Goal: Task Accomplishment & Management: Use online tool/utility

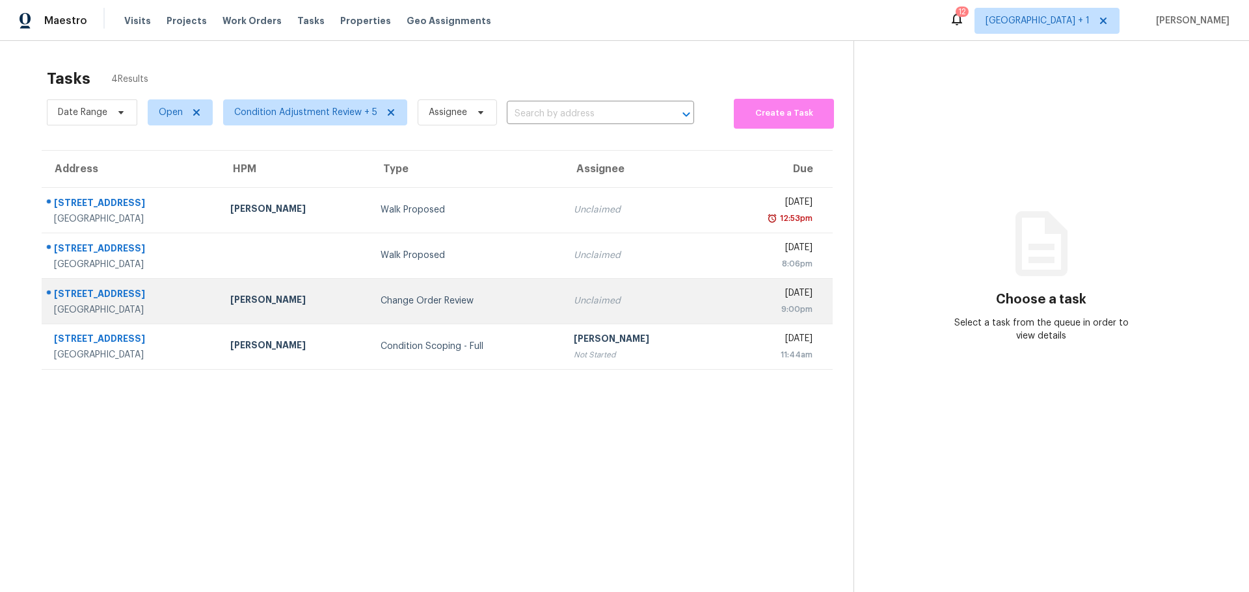
click at [444, 295] on div "Change Order Review" at bounding box center [466, 301] width 172 height 13
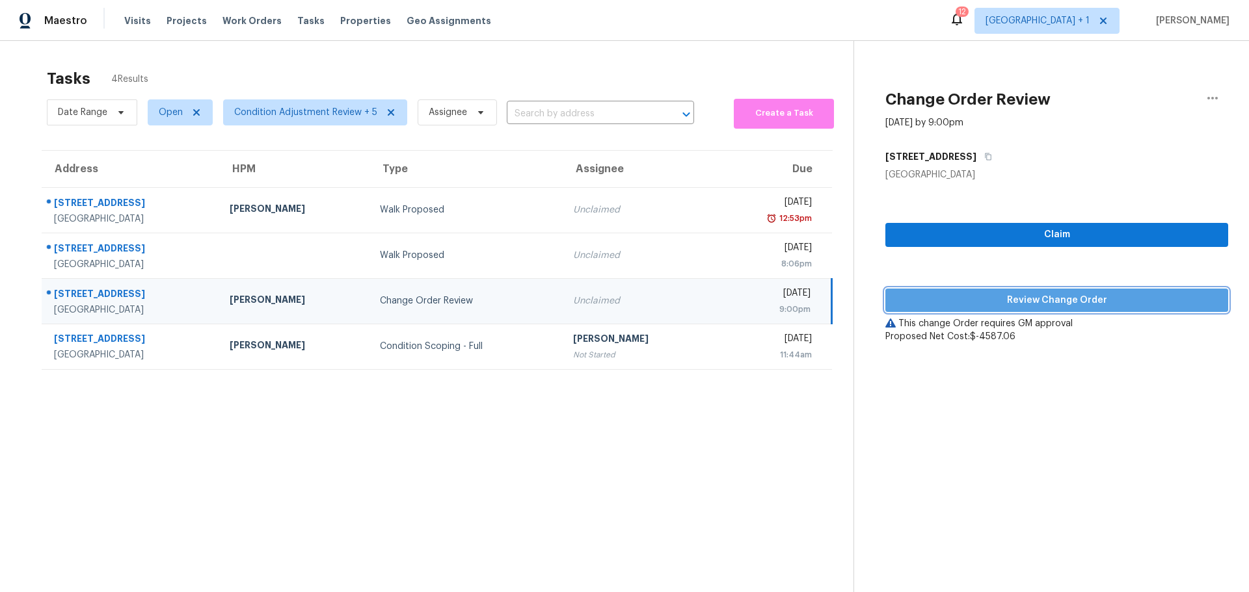
click at [962, 306] on span "Review Change Order" at bounding box center [1057, 301] width 322 height 16
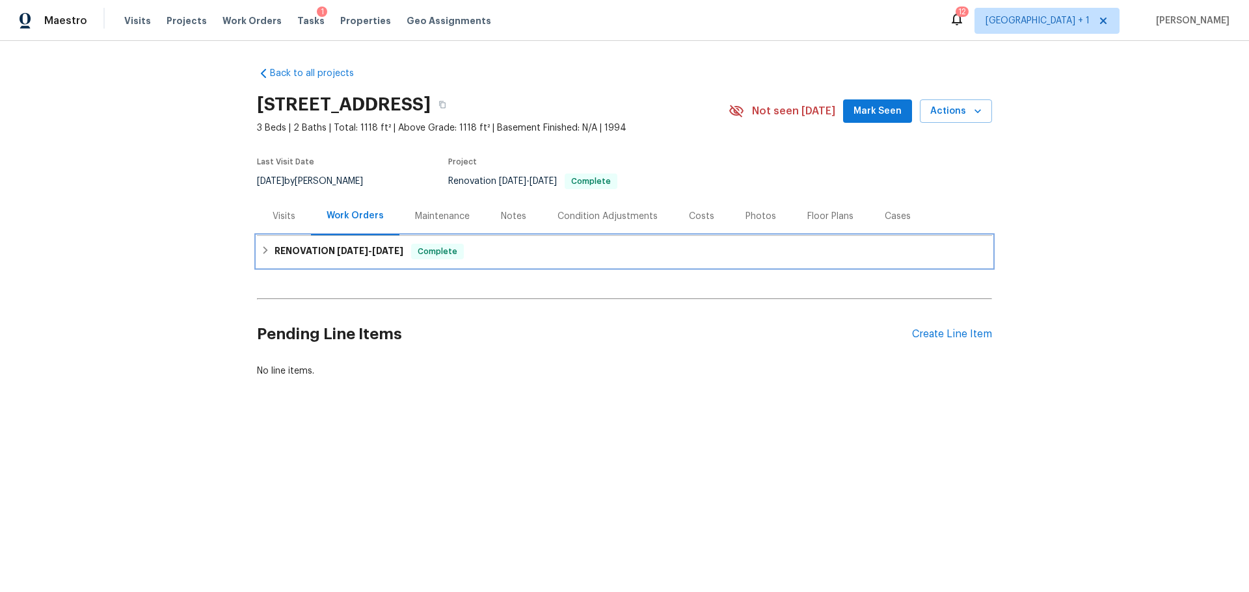
click at [328, 244] on h6 "RENOVATION 9/29/25 - 10/15/25" at bounding box center [338, 252] width 129 height 16
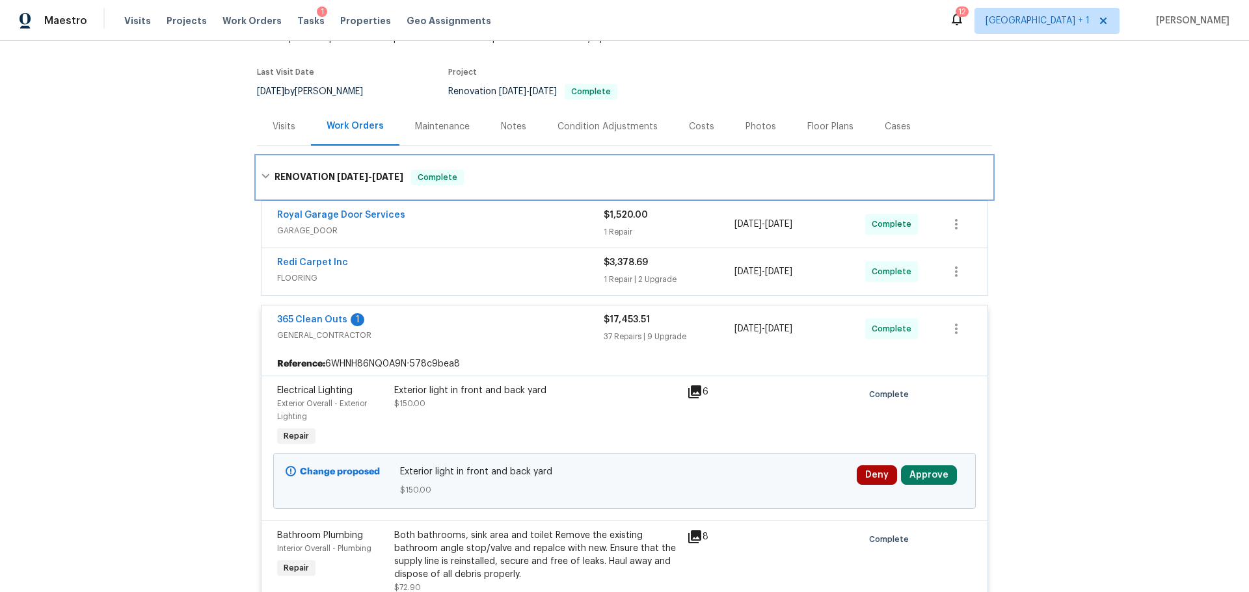
scroll to position [130, 0]
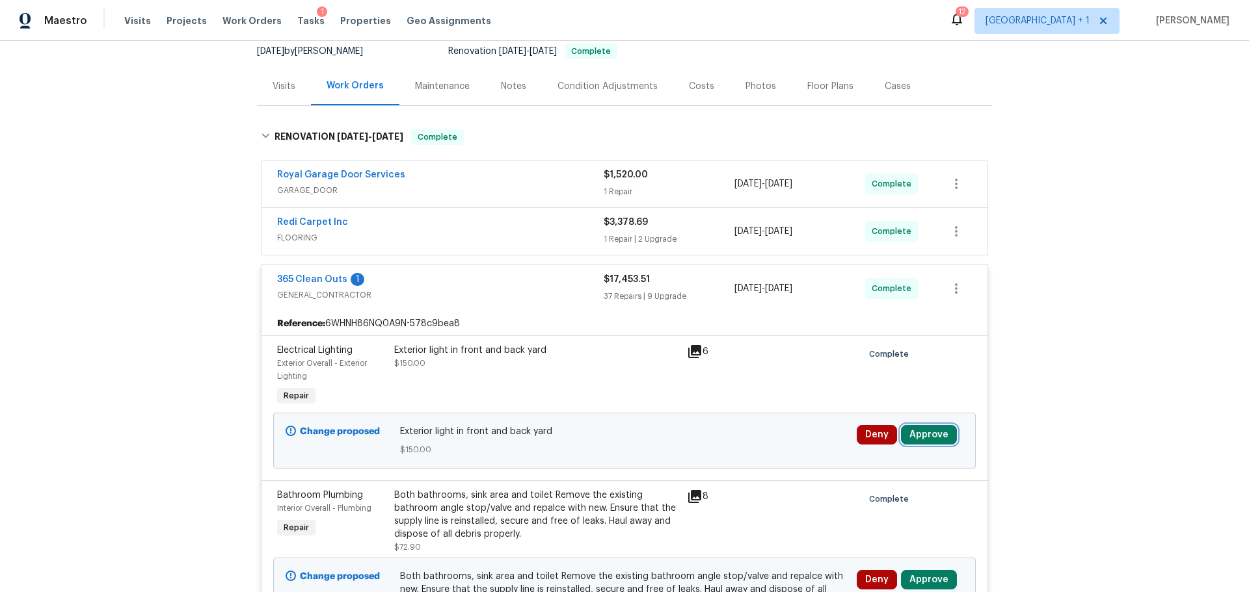
click at [913, 427] on button "Approve" at bounding box center [929, 435] width 56 height 20
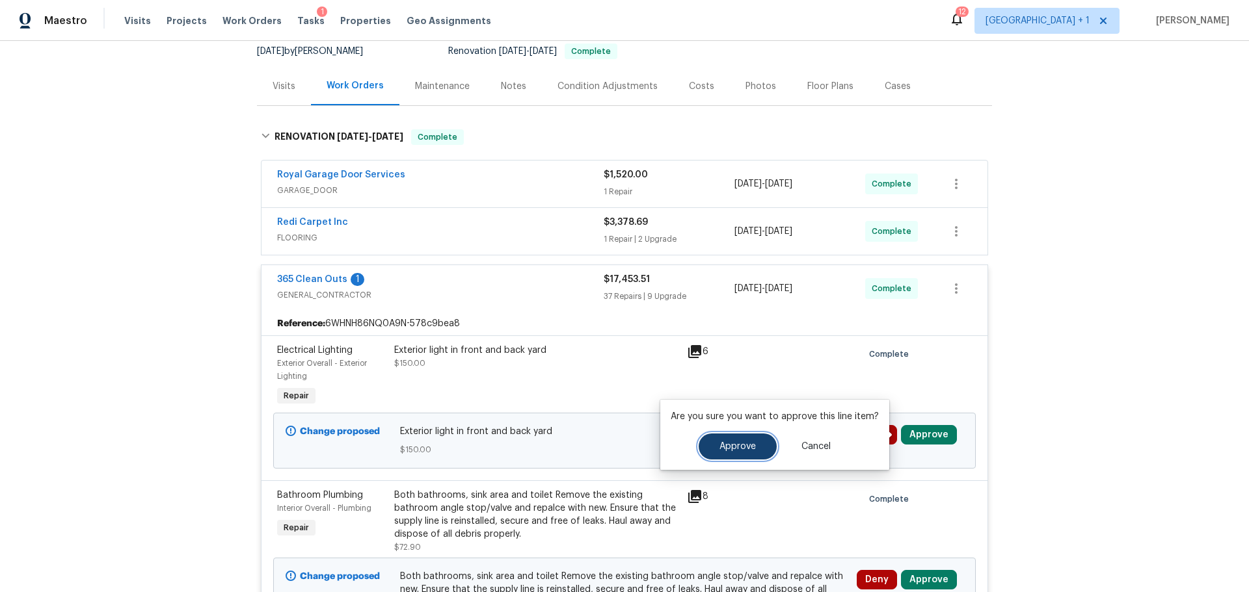
click at [738, 442] on span "Approve" at bounding box center [737, 447] width 36 height 10
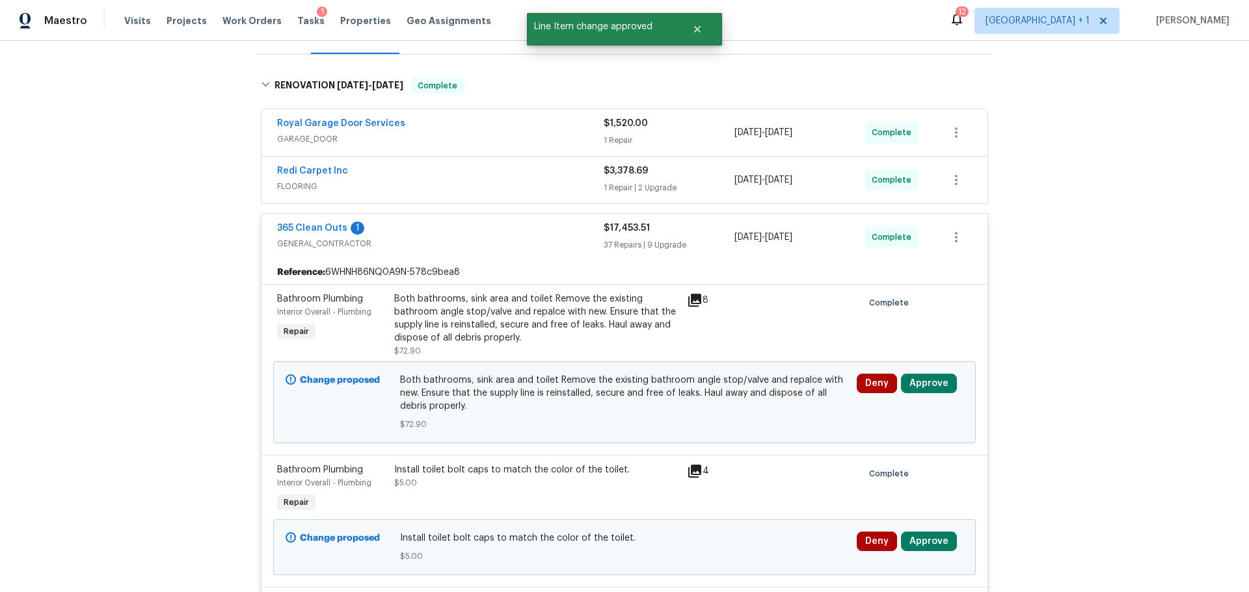
scroll to position [195, 0]
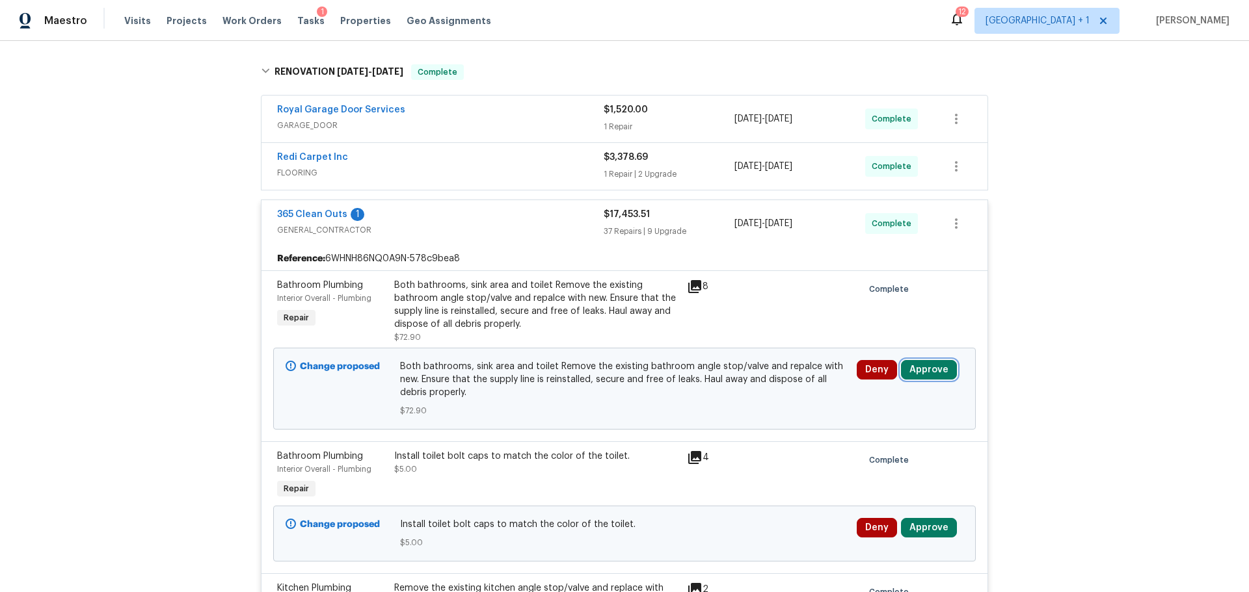
click at [911, 371] on button "Approve" at bounding box center [929, 370] width 56 height 20
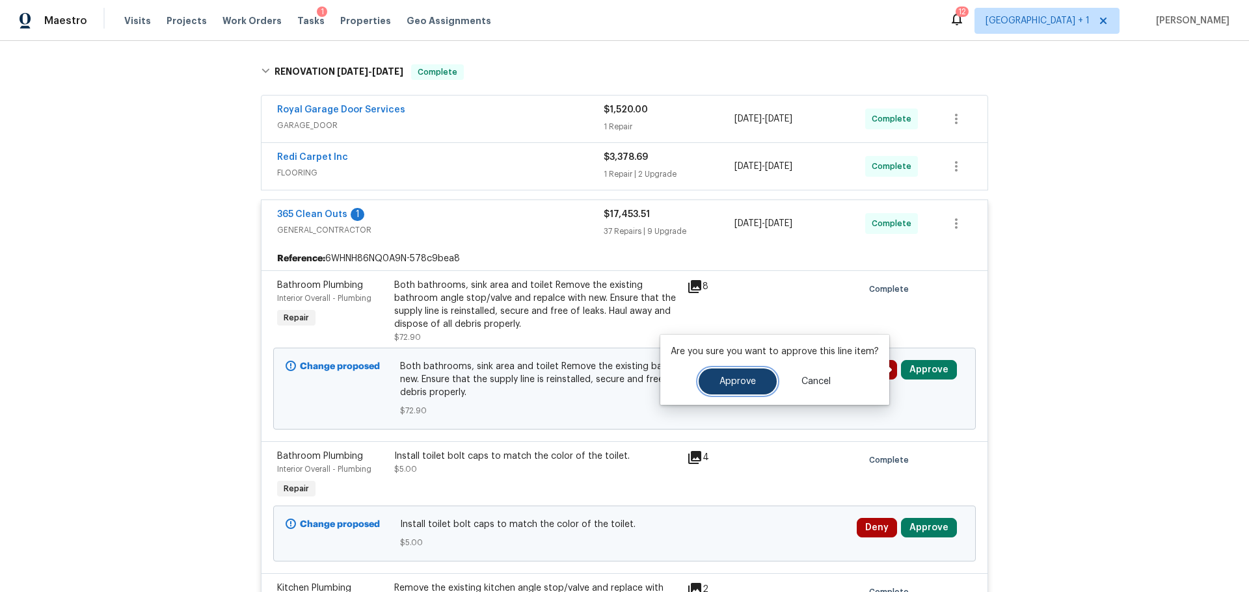
click at [752, 382] on span "Approve" at bounding box center [737, 382] width 36 height 10
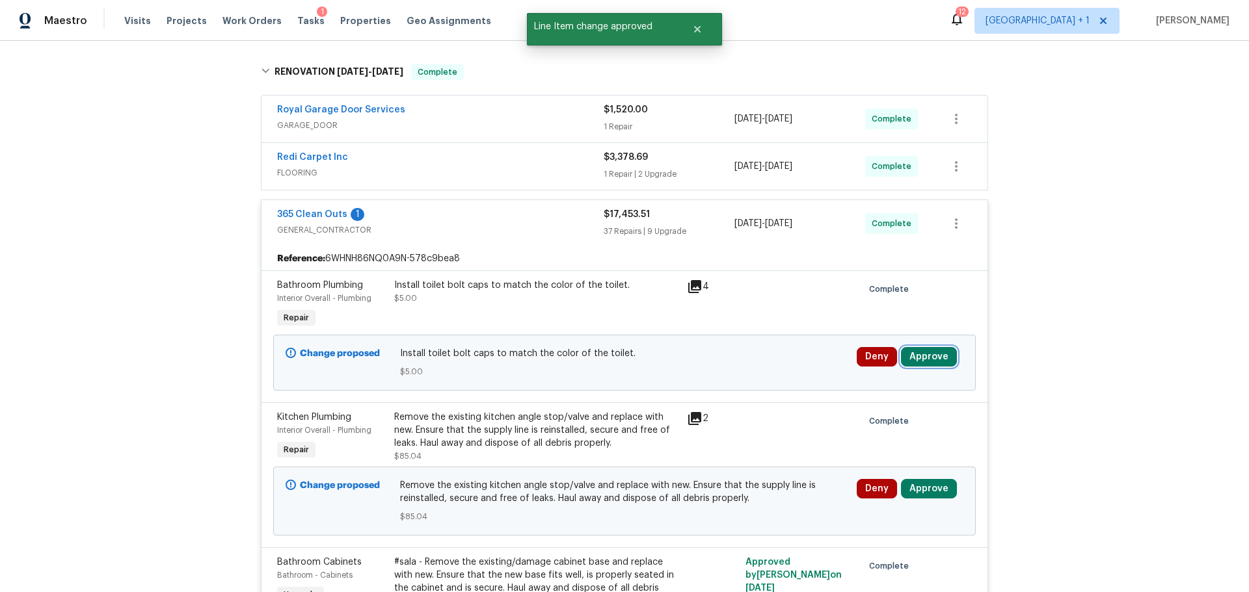
click at [918, 350] on button "Approve" at bounding box center [929, 357] width 56 height 20
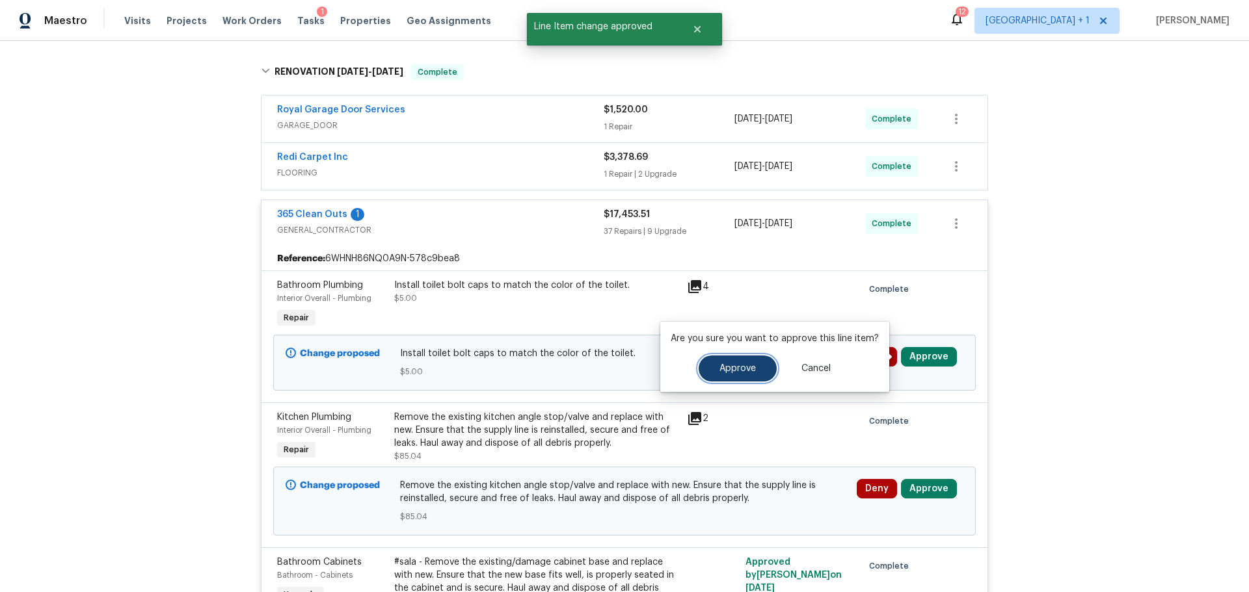
click at [719, 371] on span "Approve" at bounding box center [737, 369] width 36 height 10
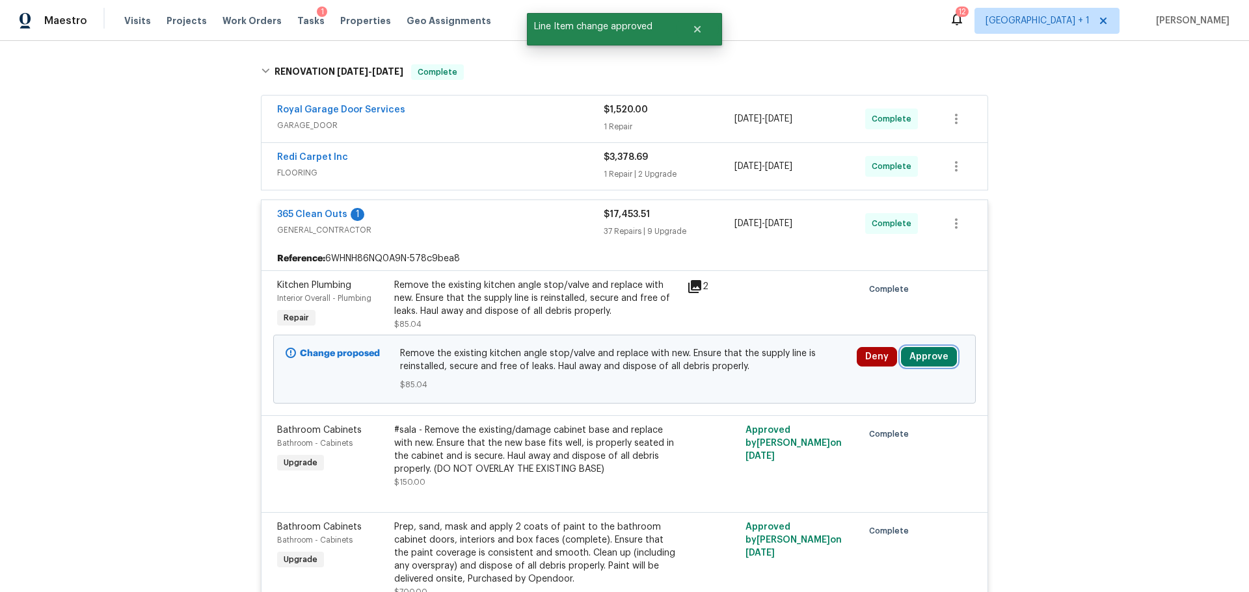
click at [919, 356] on button "Approve" at bounding box center [929, 357] width 56 height 20
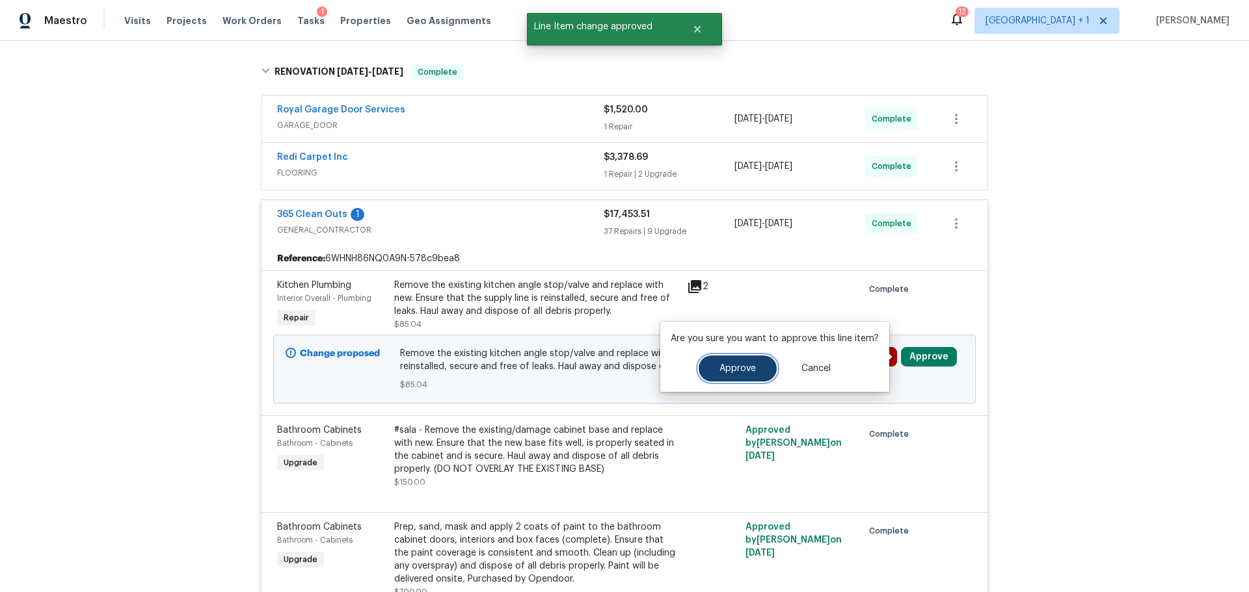
click at [719, 372] on span "Approve" at bounding box center [737, 369] width 36 height 10
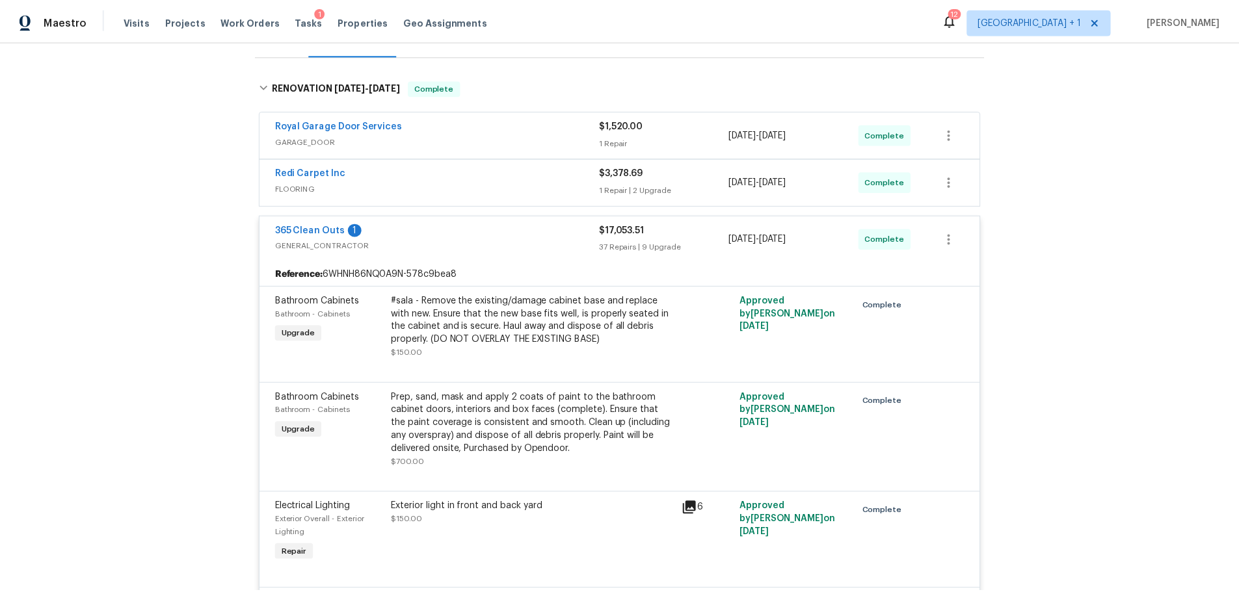
scroll to position [0, 0]
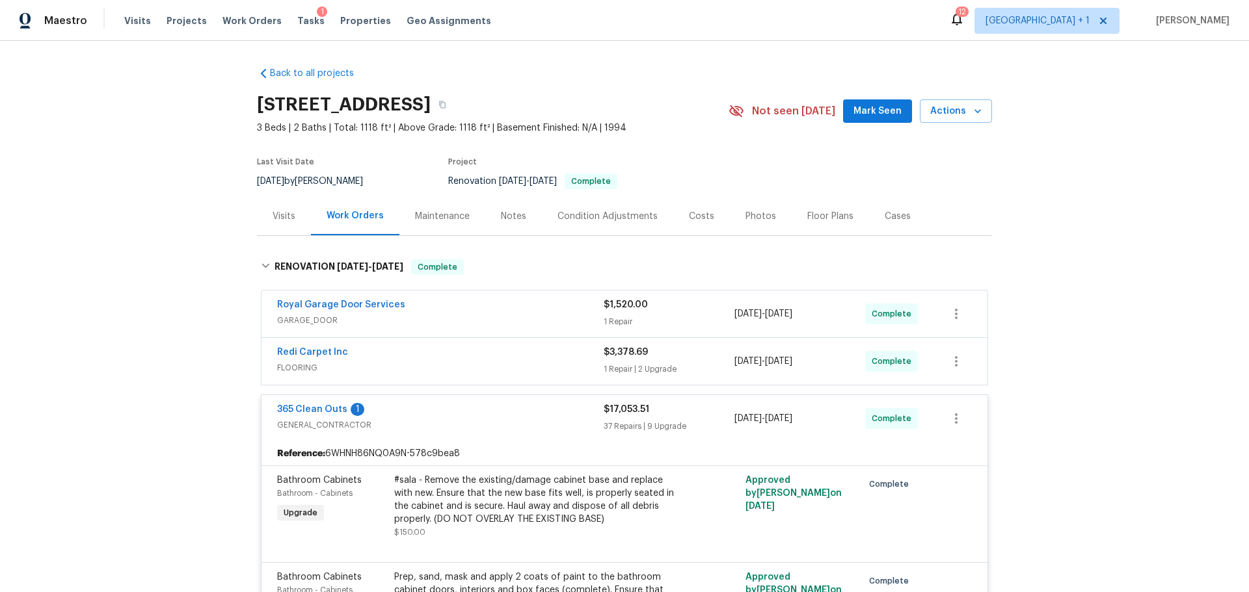
click at [689, 215] on div "Costs" at bounding box center [701, 216] width 25 height 13
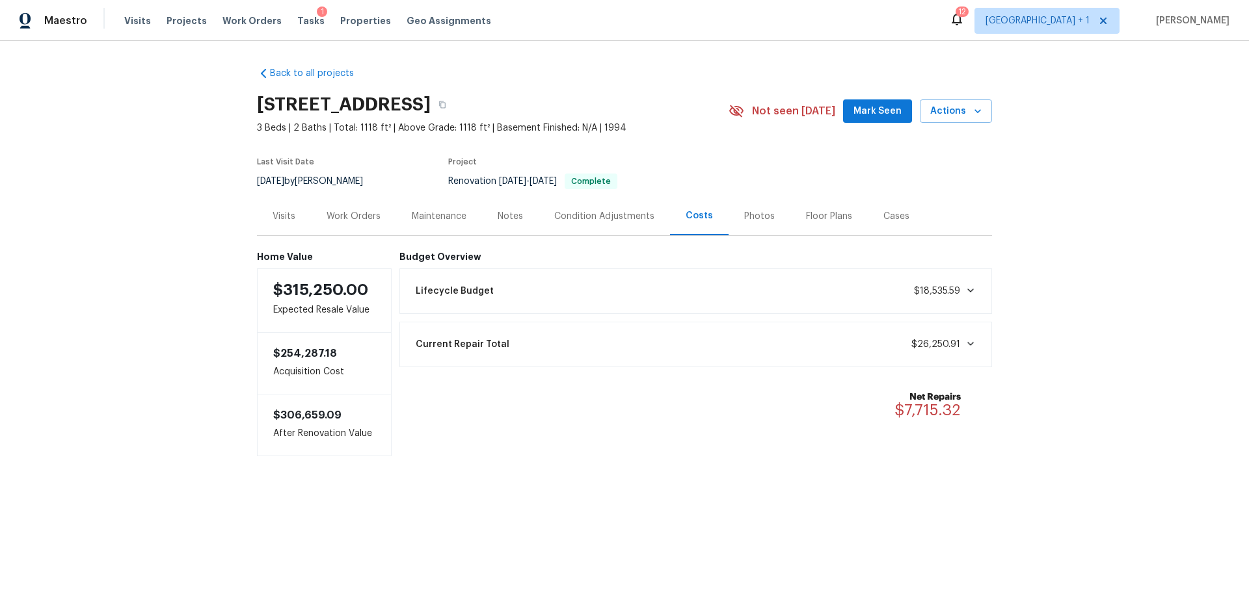
click at [647, 354] on div "Current Repair Total $26,250.91" at bounding box center [696, 344] width 576 height 29
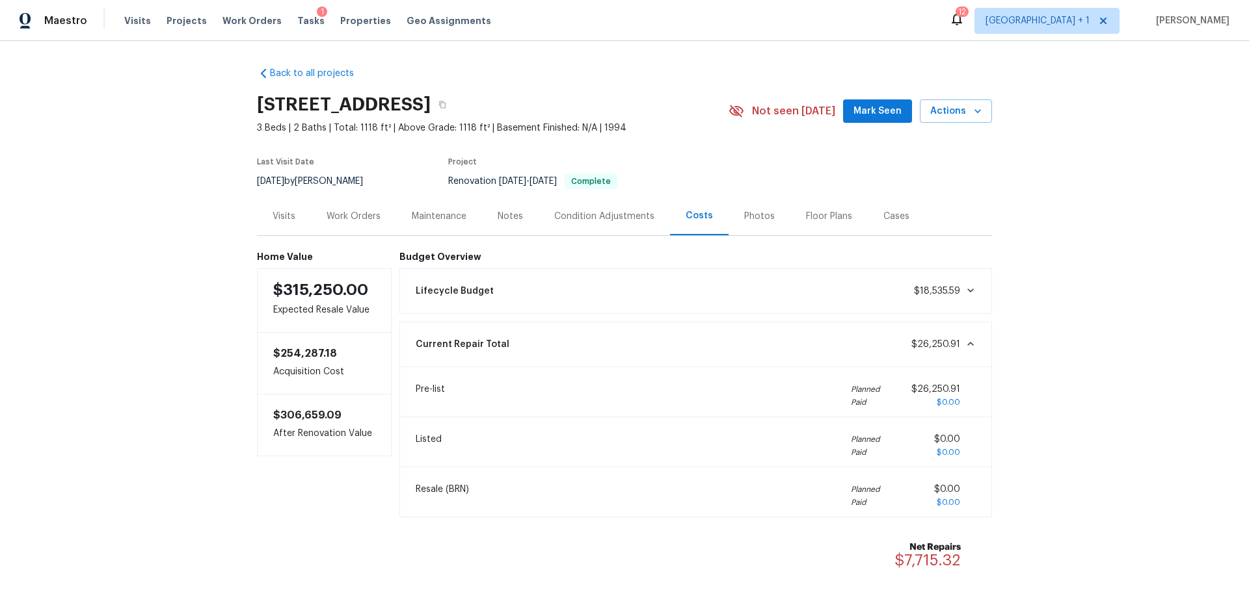
click at [507, 220] on div "Notes" at bounding box center [510, 216] width 25 height 13
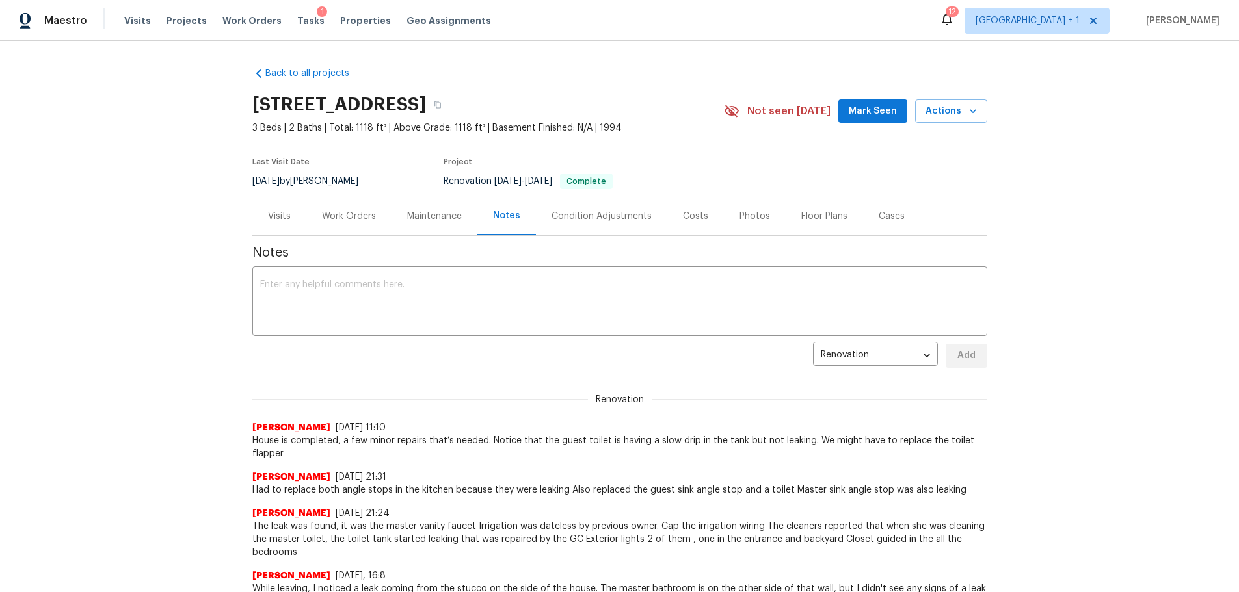
click at [323, 210] on div "Work Orders" at bounding box center [349, 216] width 54 height 13
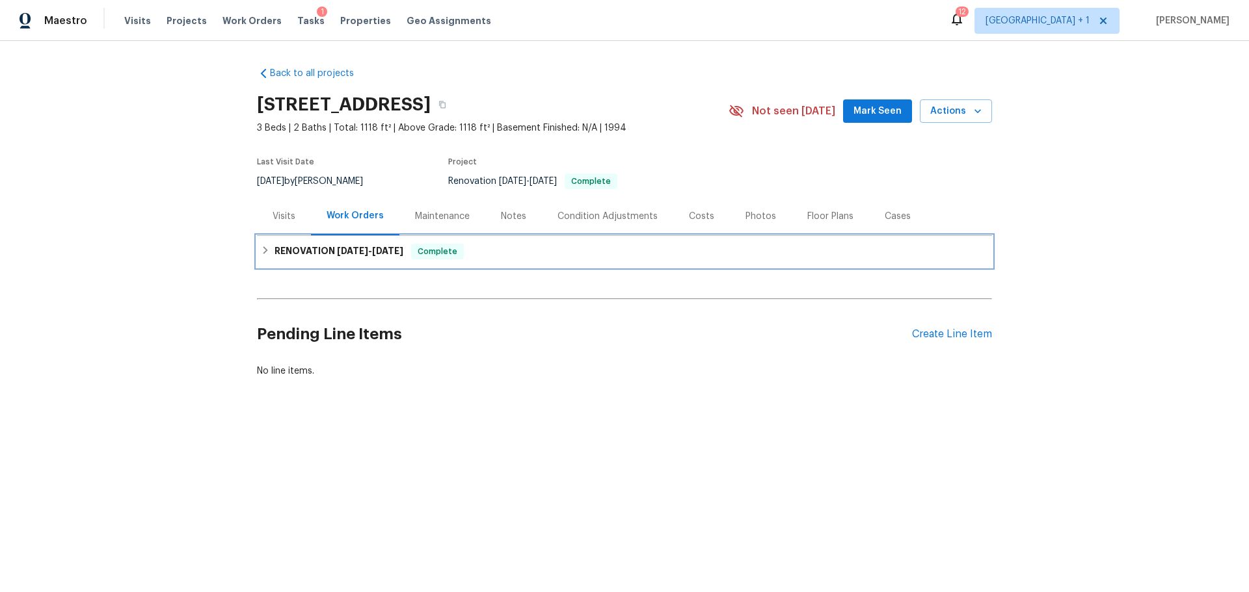
click at [355, 258] on h6 "RENOVATION 9/29/25 - 10/15/25" at bounding box center [338, 252] width 129 height 16
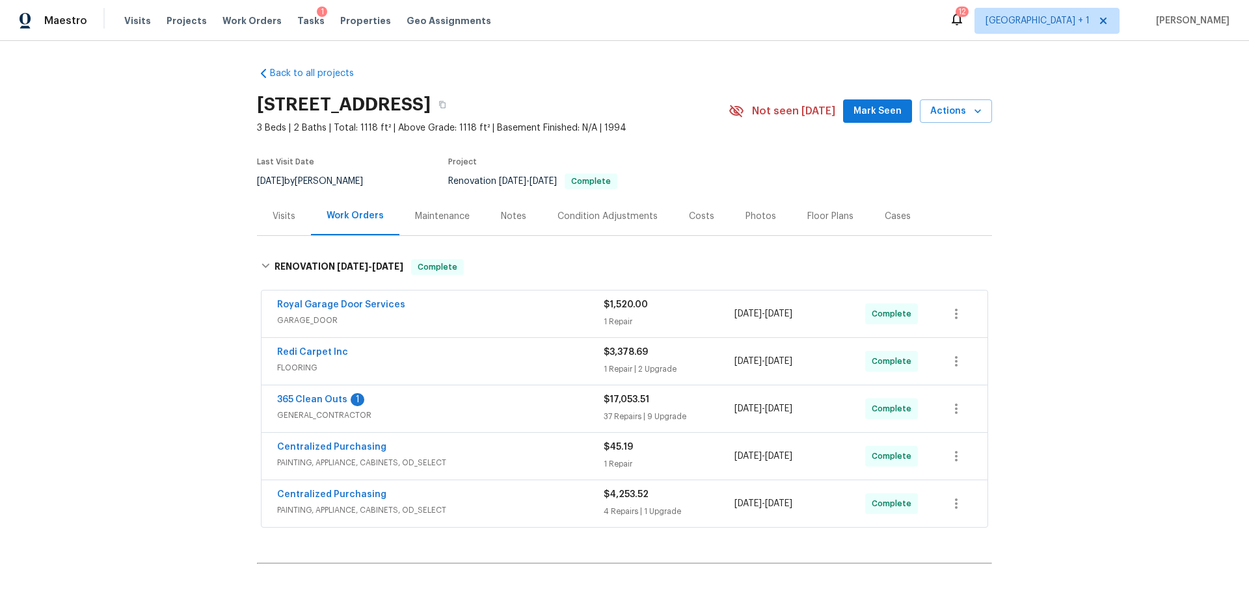
click at [495, 424] on div "365 Clean Outs 1 GENERAL_CONTRACTOR" at bounding box center [440, 408] width 326 height 31
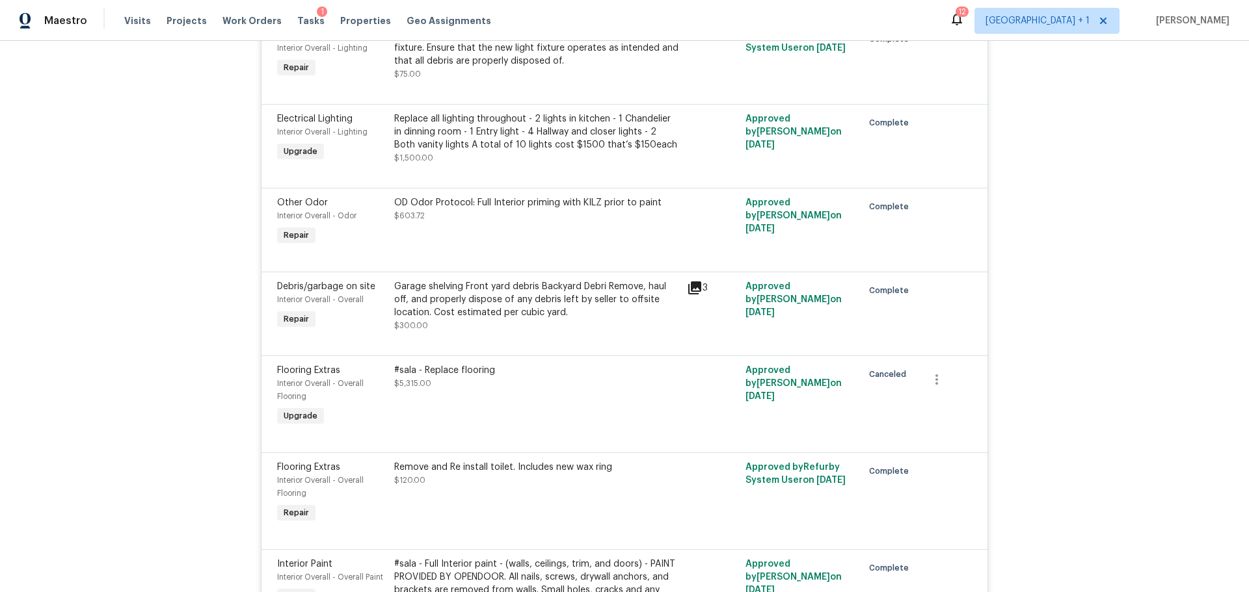
scroll to position [3187, 0]
